Goal: Task Accomplishment & Management: Manage account settings

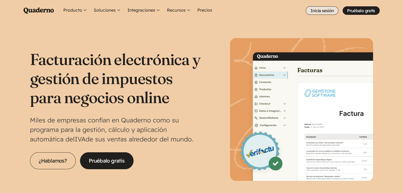
click at [321, 11] on link "Inicia sesión" at bounding box center [322, 10] width 33 height 8
